Goal: Use online tool/utility

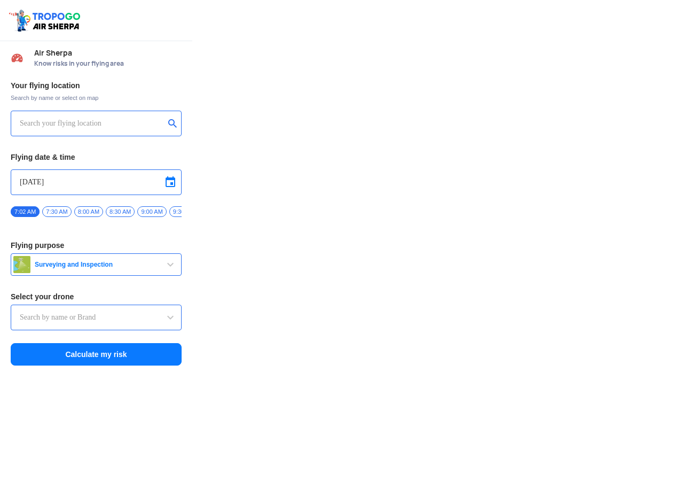
type input "Throttle Dopo"
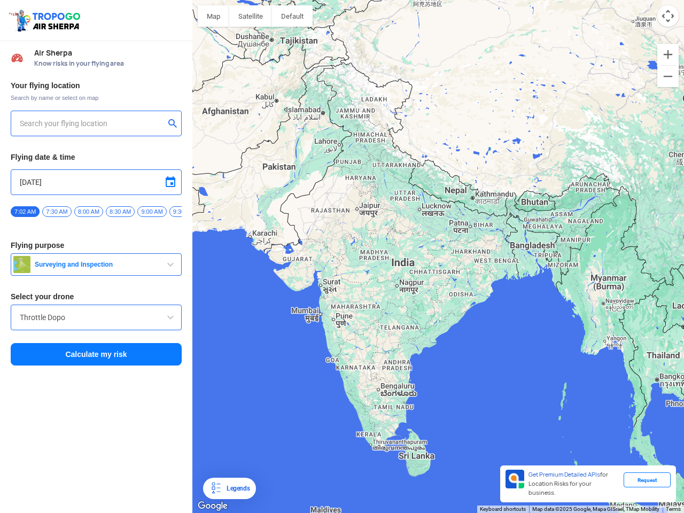
click at [46, 20] on img at bounding box center [46, 20] width 76 height 25
click at [92, 123] on input "text" at bounding box center [92, 123] width 145 height 13
click at [175, 125] on button "submit" at bounding box center [174, 124] width 13 height 11
click at [96, 182] on input "[DATE]" at bounding box center [96, 182] width 153 height 13
click at [171, 182] on div at bounding box center [342, 256] width 684 height 513
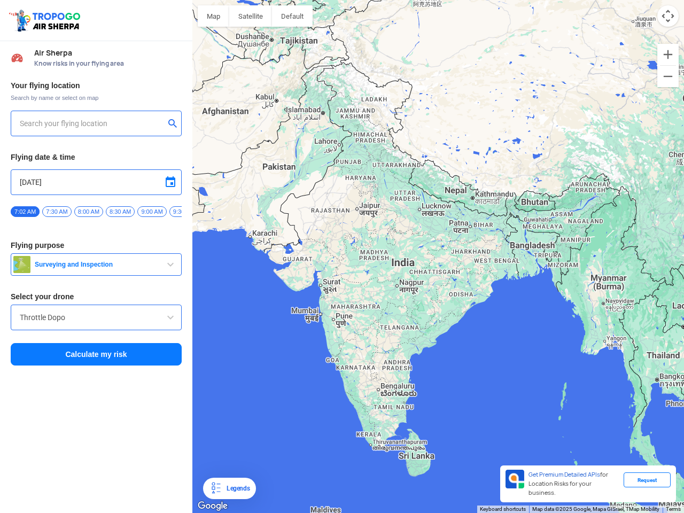
click at [25, 212] on div at bounding box center [342, 256] width 684 height 513
click at [57, 212] on div at bounding box center [342, 256] width 684 height 513
click at [89, 212] on div at bounding box center [342, 256] width 684 height 513
click at [120, 212] on div at bounding box center [342, 256] width 684 height 513
click at [152, 212] on div at bounding box center [342, 256] width 684 height 513
